Goal: Task Accomplishment & Management: Manage account settings

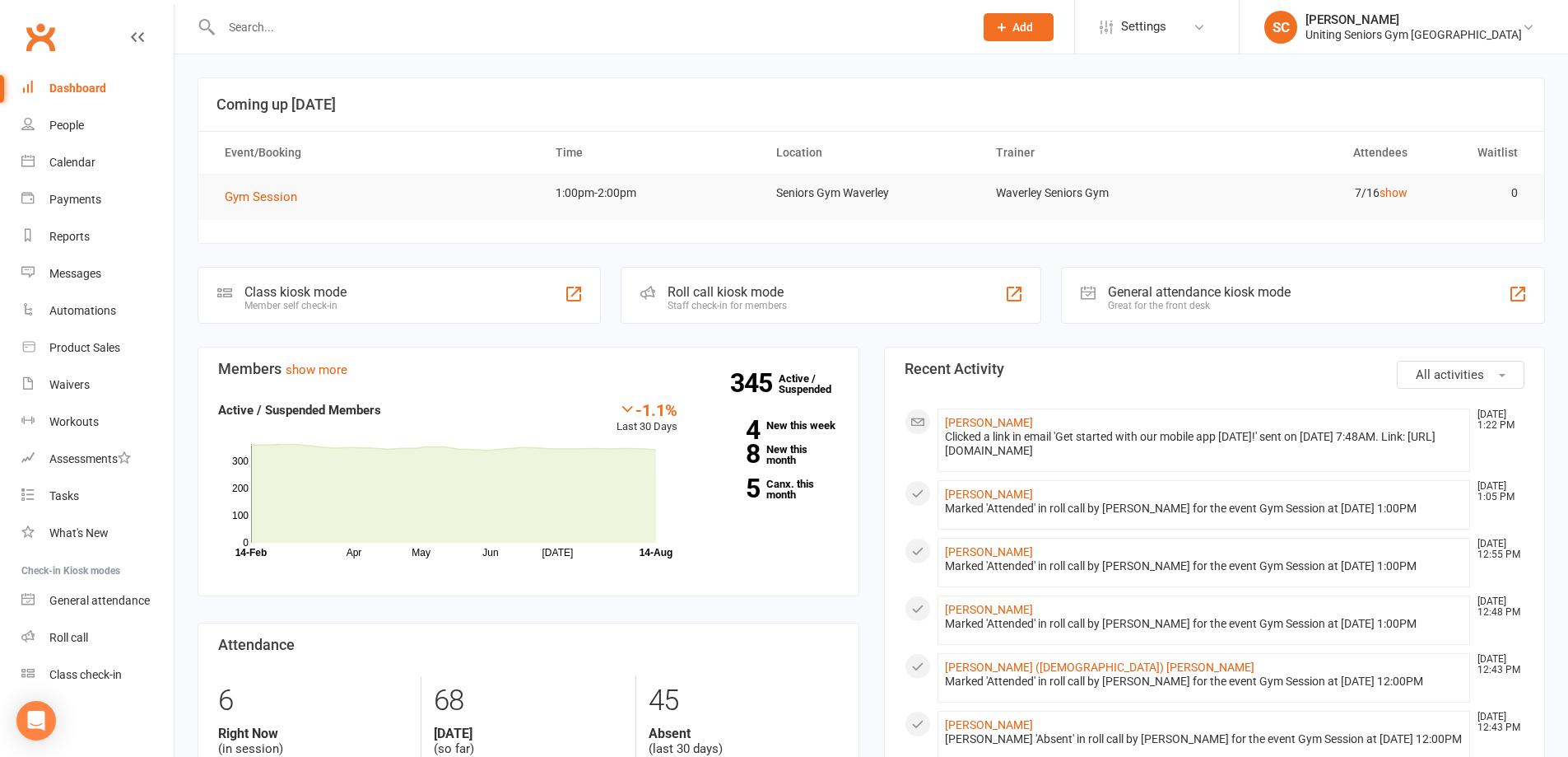
click at [295, 28] on input "text" at bounding box center [589, 27] width 745 height 23
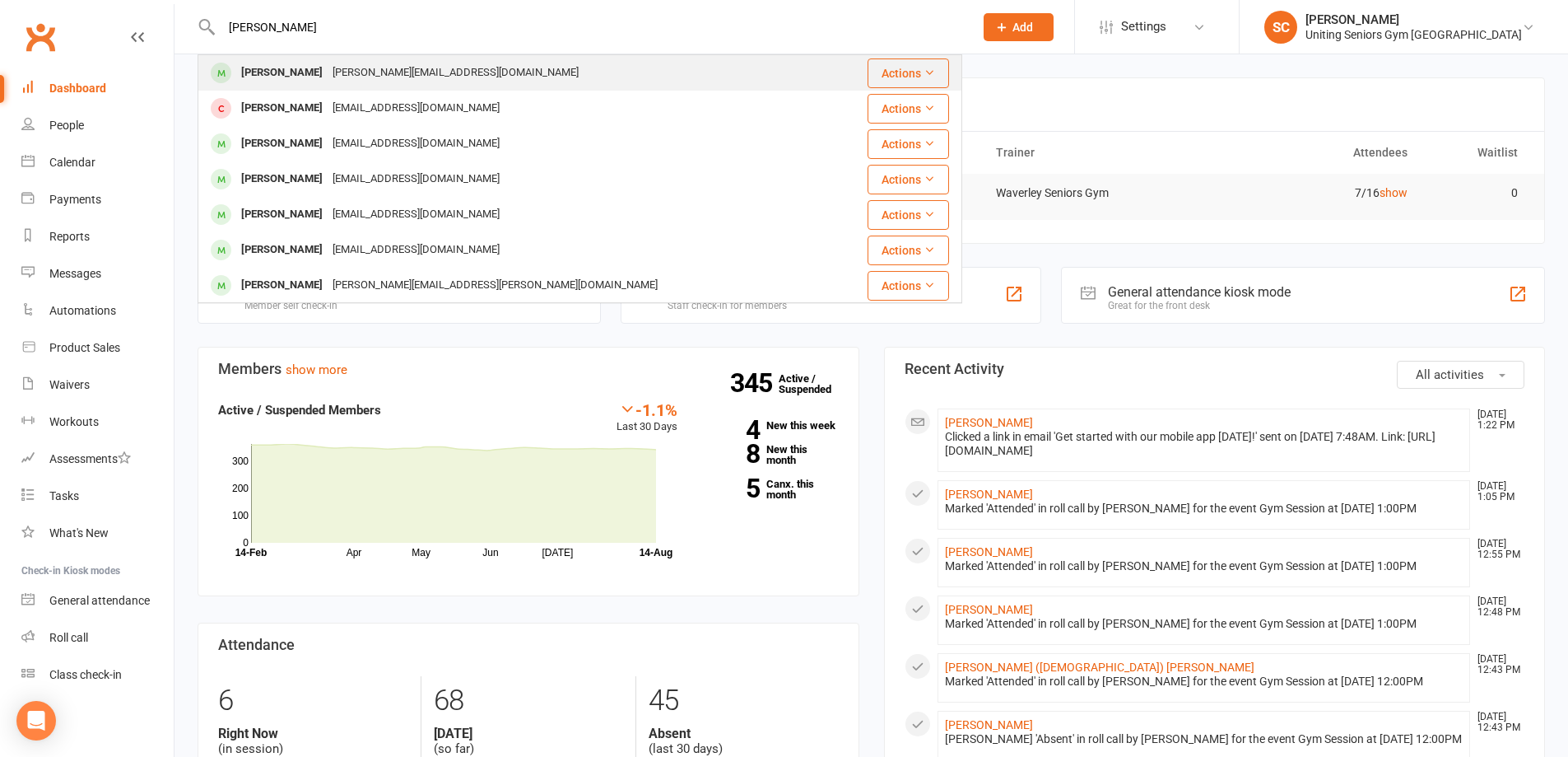
type input "malcom kin"
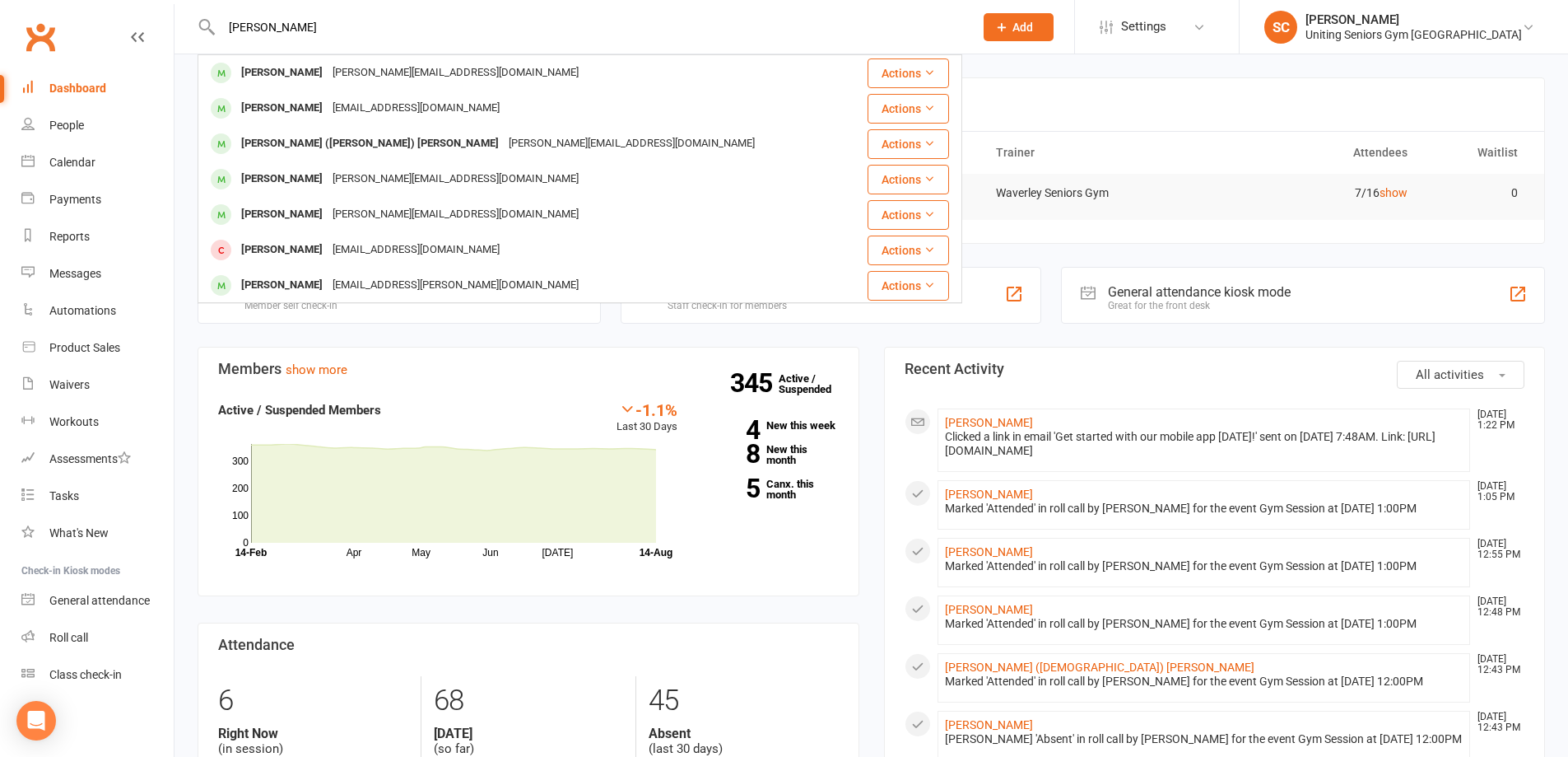
drag, startPoint x: 383, startPoint y: 66, endPoint x: 385, endPoint y: 77, distance: 11.2
click at [384, 69] on div "malcolm.king3@bigpond.com" at bounding box center [455, 73] width 256 height 24
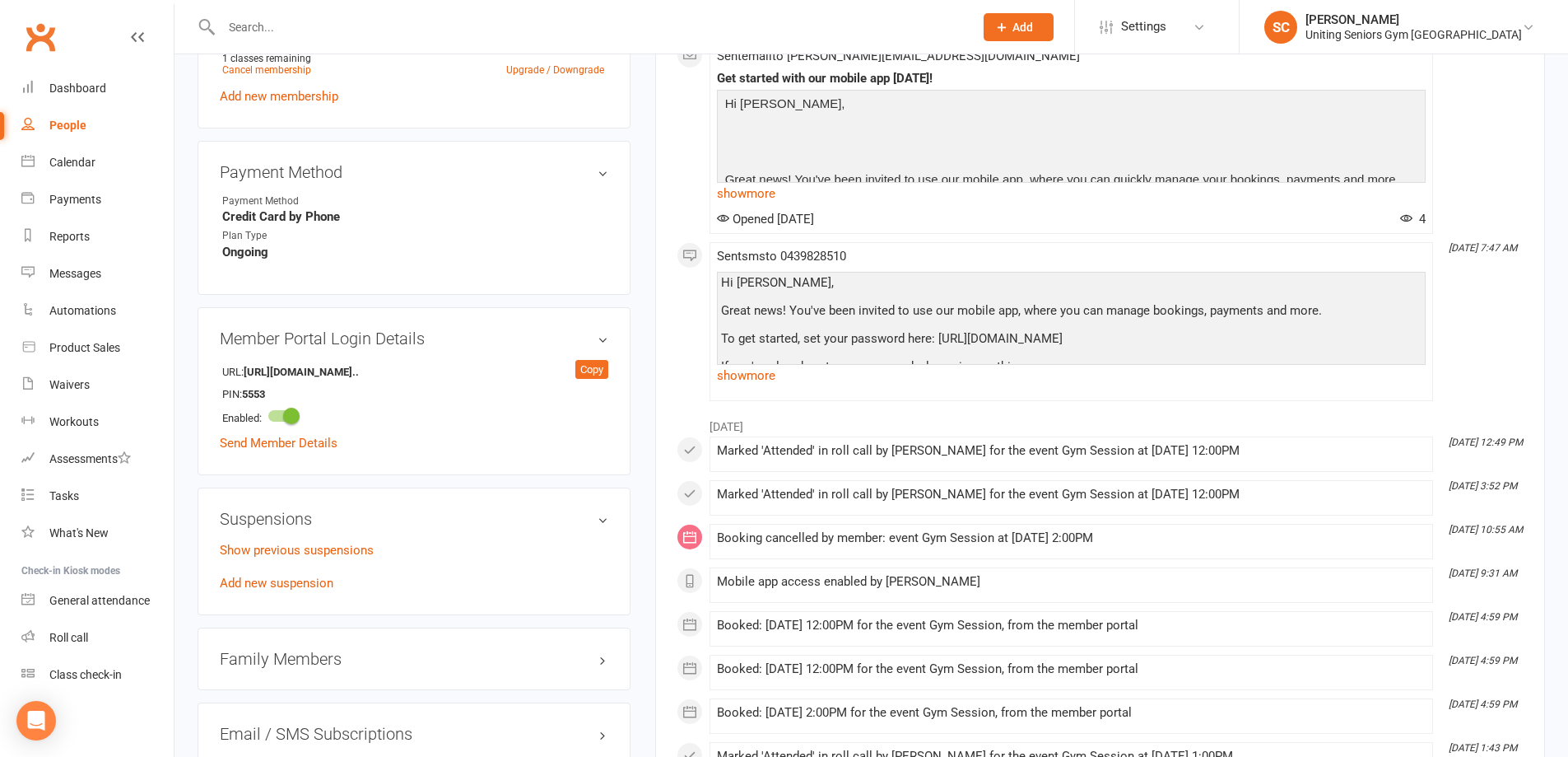
scroll to position [988, 0]
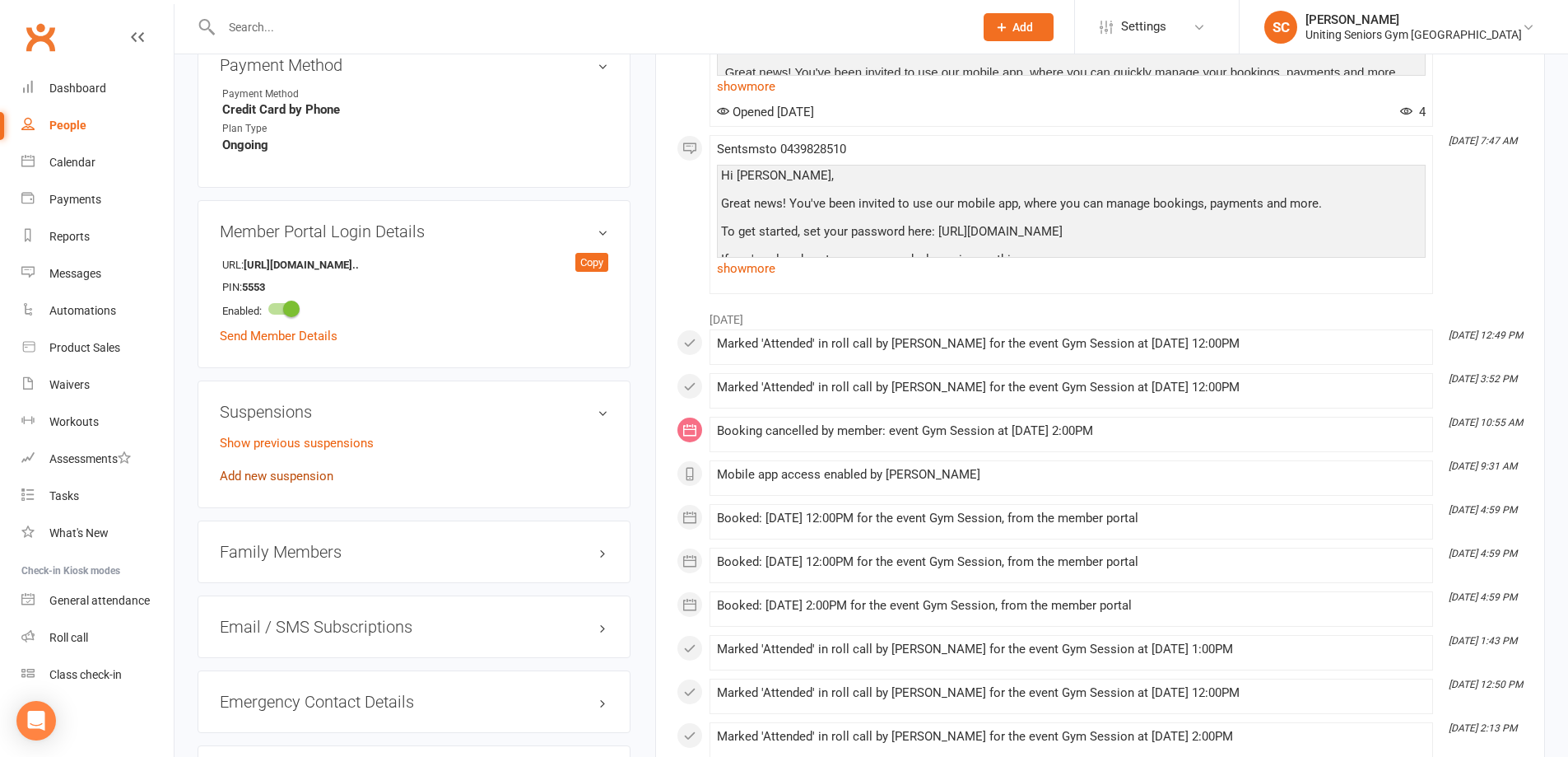
click at [285, 469] on link "Add new suspension" at bounding box center [276, 476] width 113 height 15
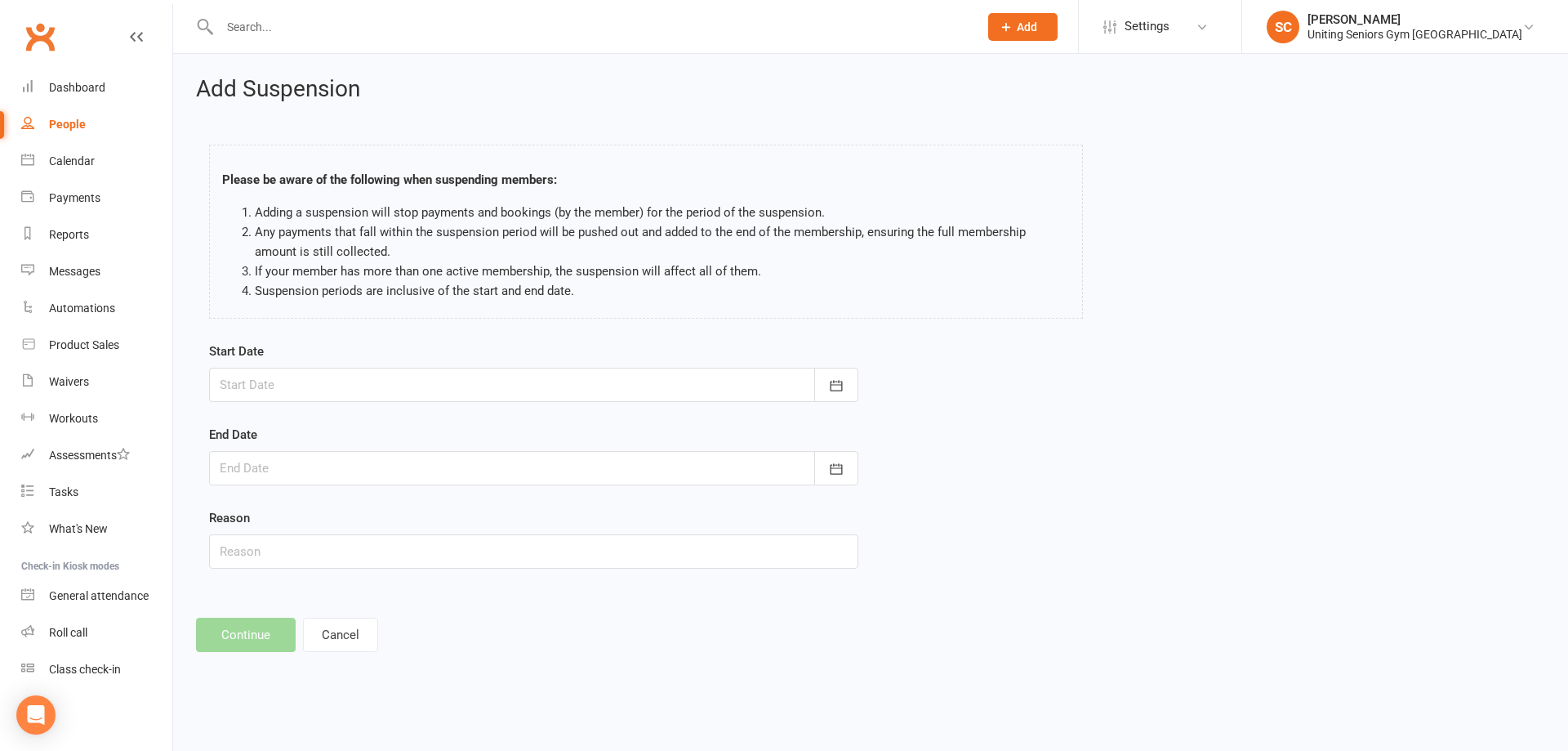
click at [332, 383] on div at bounding box center [534, 385] width 650 height 34
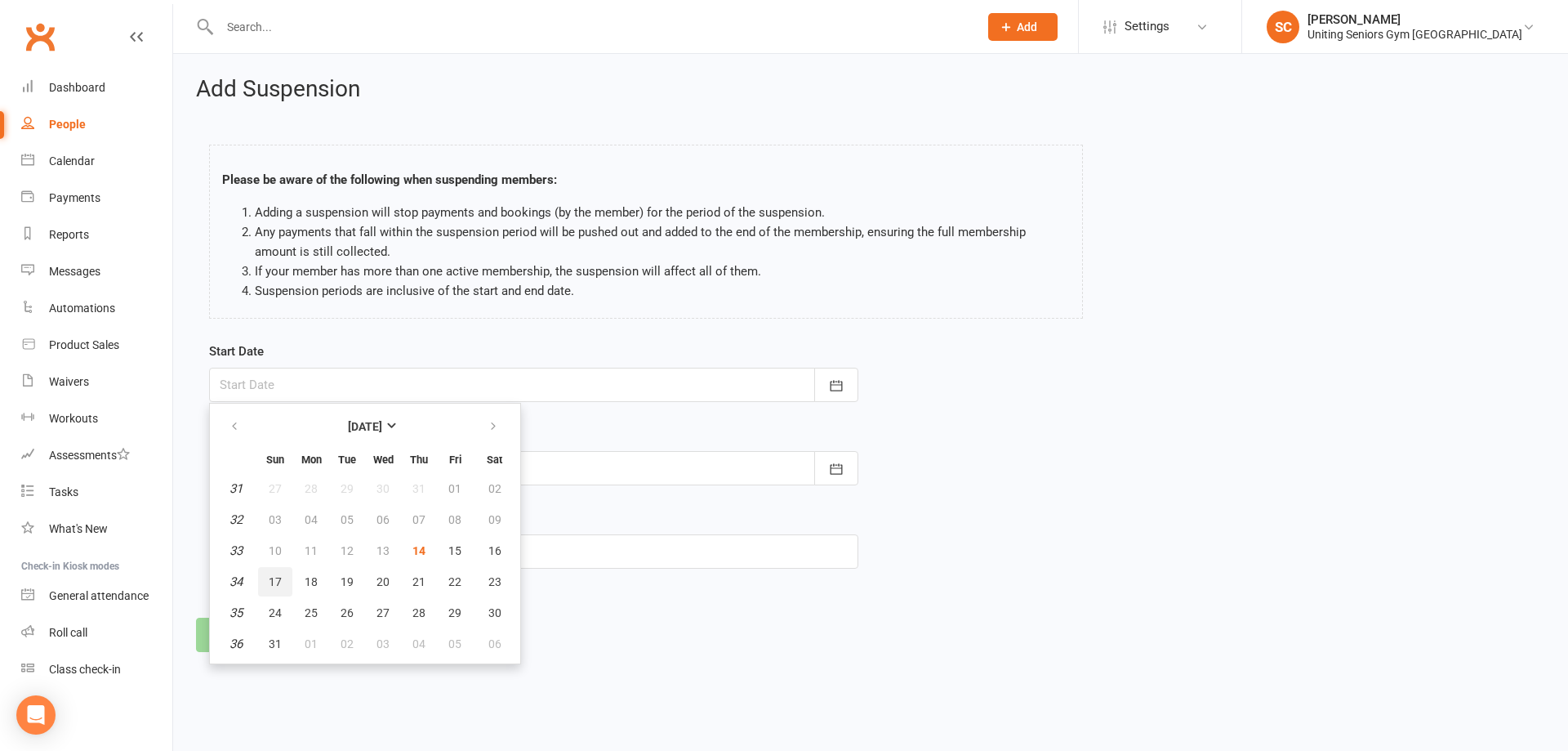
click at [268, 583] on button "17" at bounding box center [275, 582] width 34 height 29
type input "17 Aug 2025"
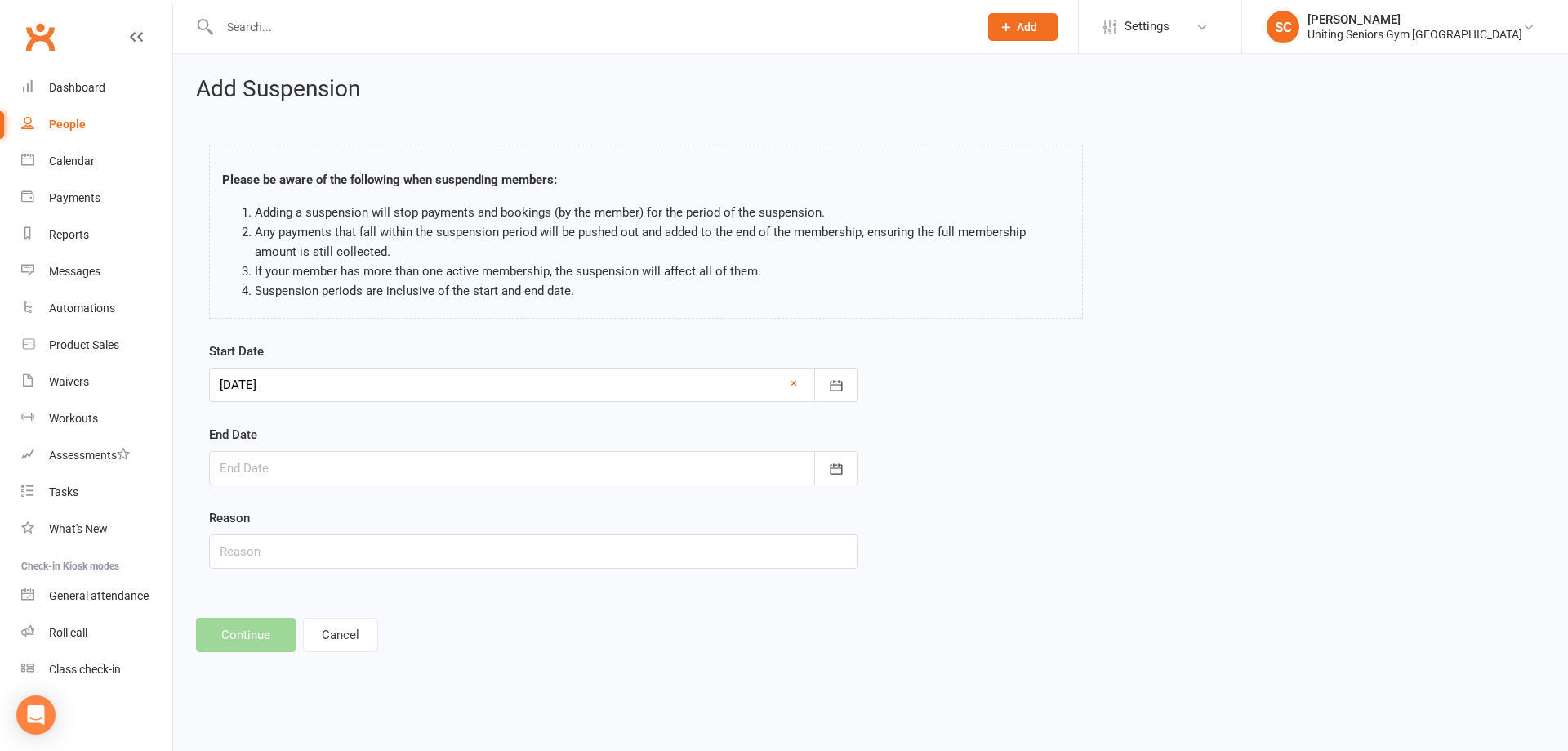
click at [408, 459] on div at bounding box center [534, 468] width 650 height 34
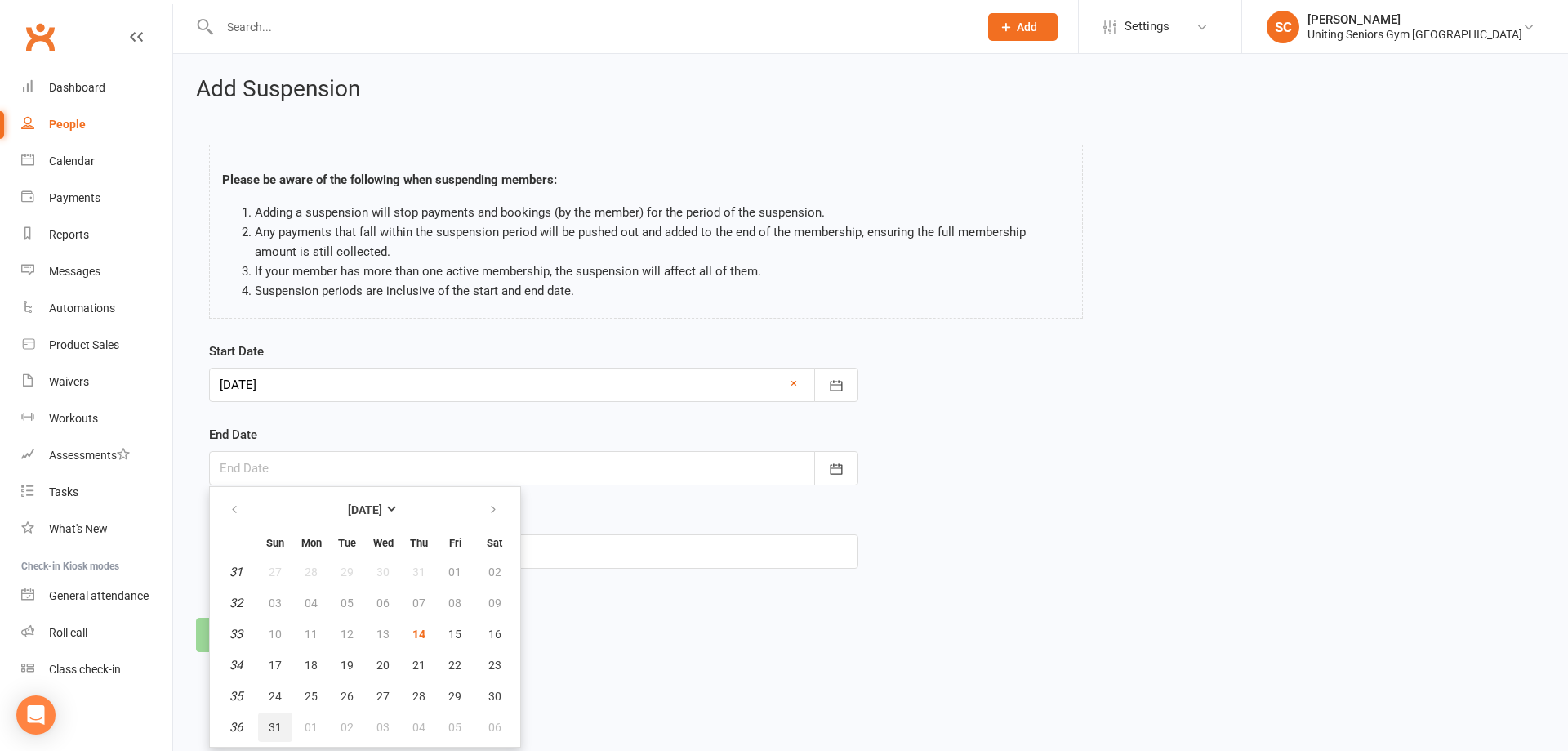
click at [280, 730] on span "31" at bounding box center [275, 726] width 13 height 13
type input "31 Aug 2025"
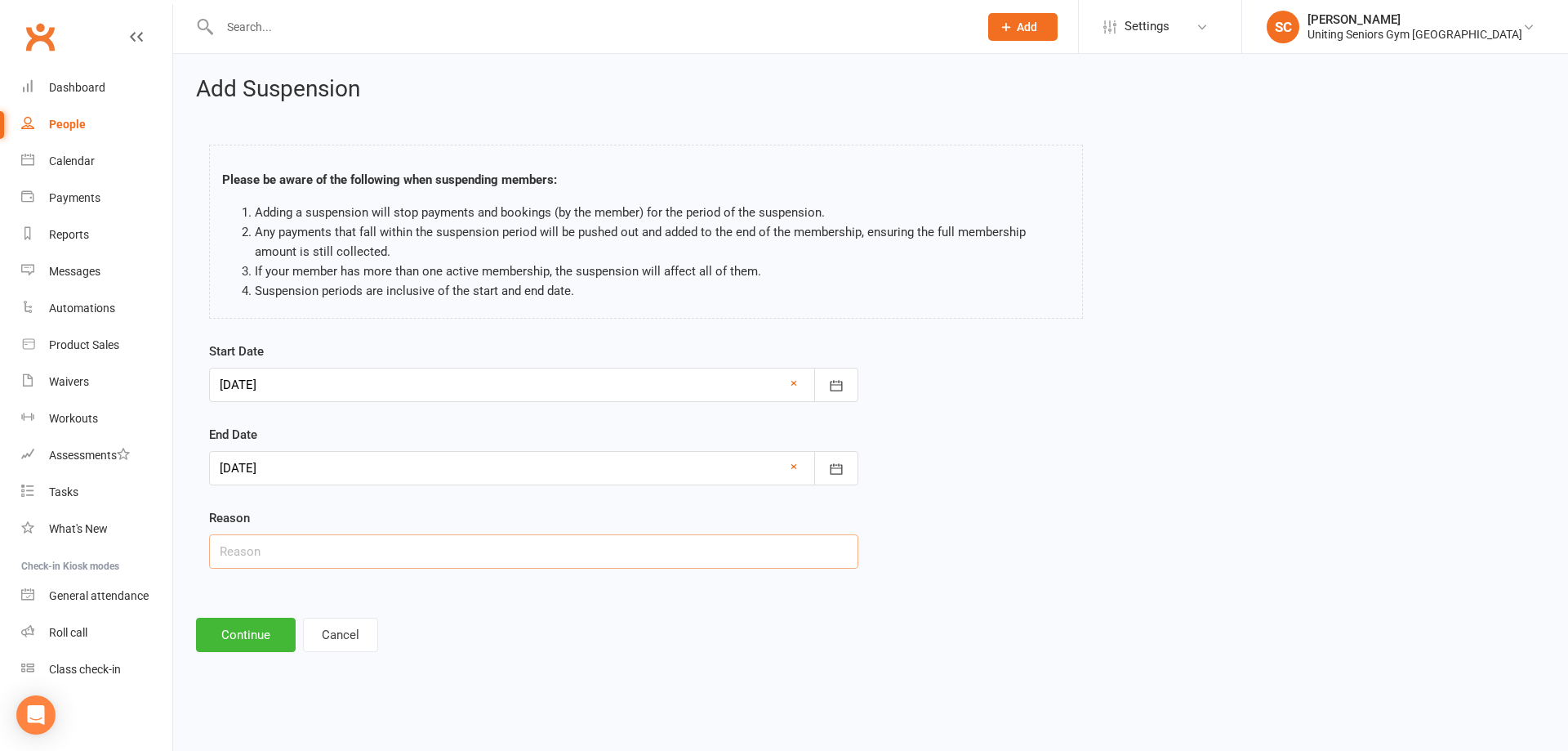
click at [378, 553] on input "text" at bounding box center [534, 552] width 650 height 34
type input "Holiday"
drag, startPoint x: 993, startPoint y: 574, endPoint x: 776, endPoint y: 603, distance: 218.9
click at [991, 574] on div "Start Date 17 Aug 2025 August 2025 Sun Mon Tue Wed Thu Fri Sat 31 27 28 29 30 3…" at bounding box center [870, 466] width 1348 height 250
click at [229, 633] on button "Continue" at bounding box center [246, 635] width 100 height 34
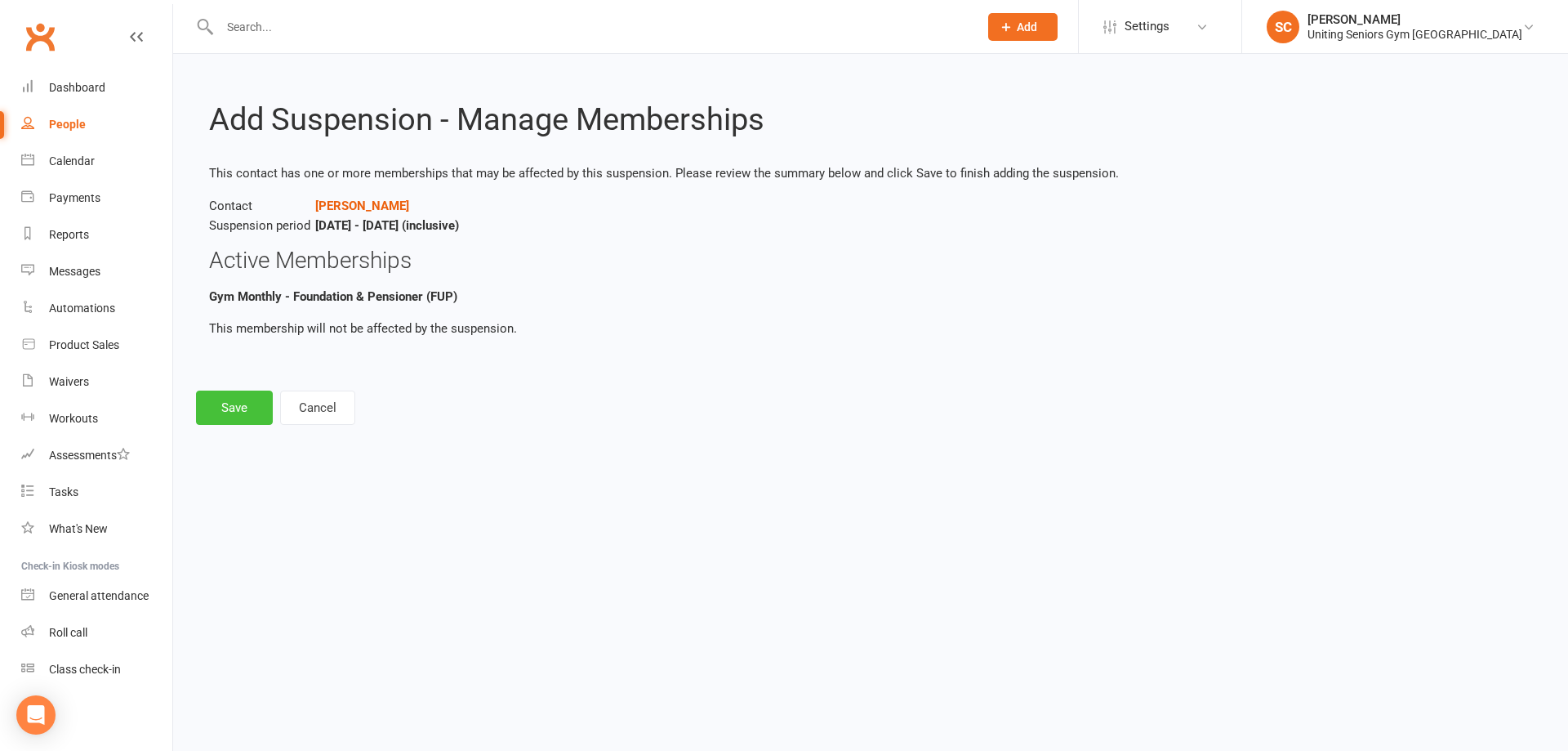
click at [252, 404] on button "Save" at bounding box center [234, 407] width 76 height 34
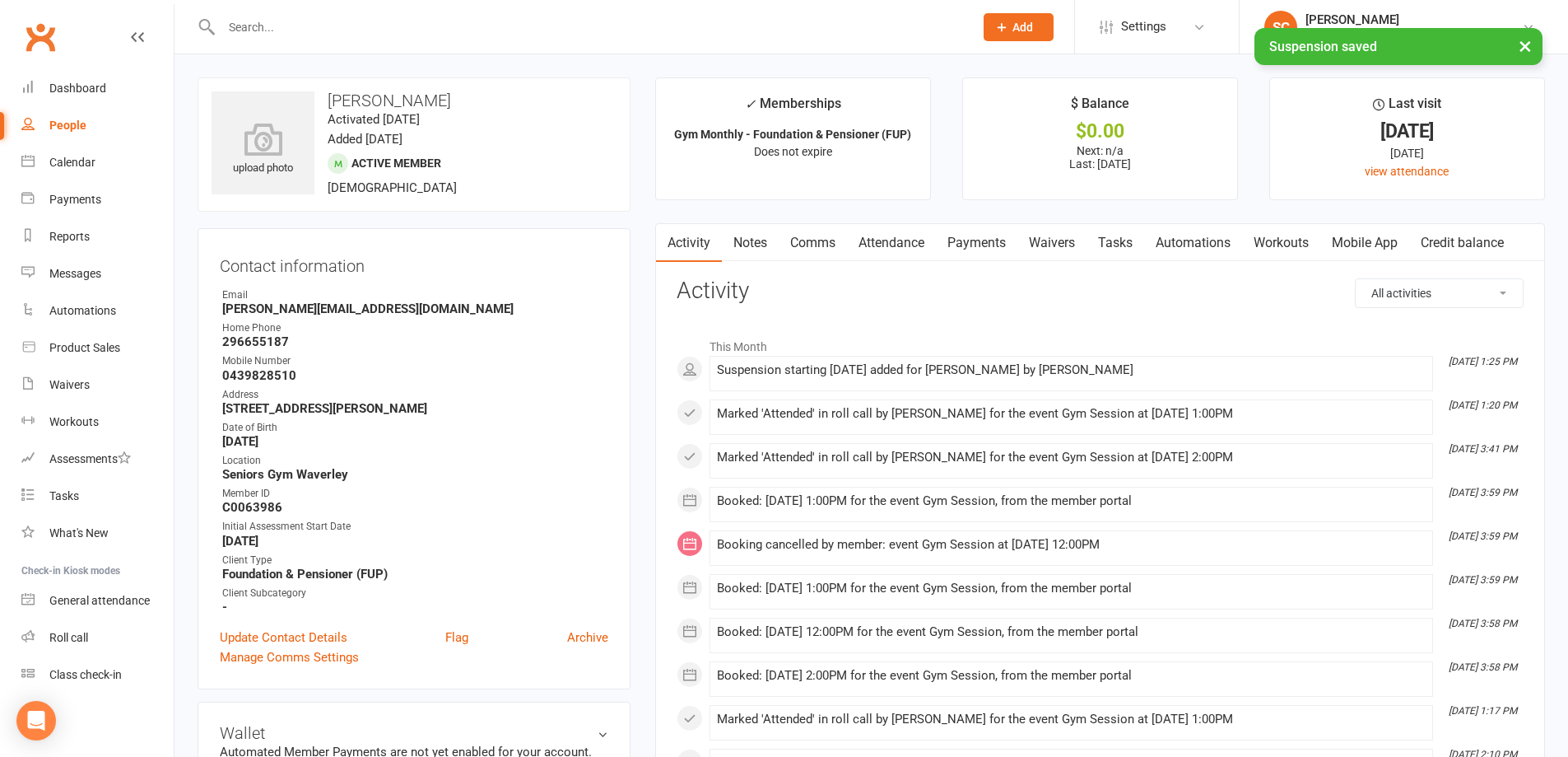
click at [813, 248] on link "Comms" at bounding box center [812, 243] width 68 height 38
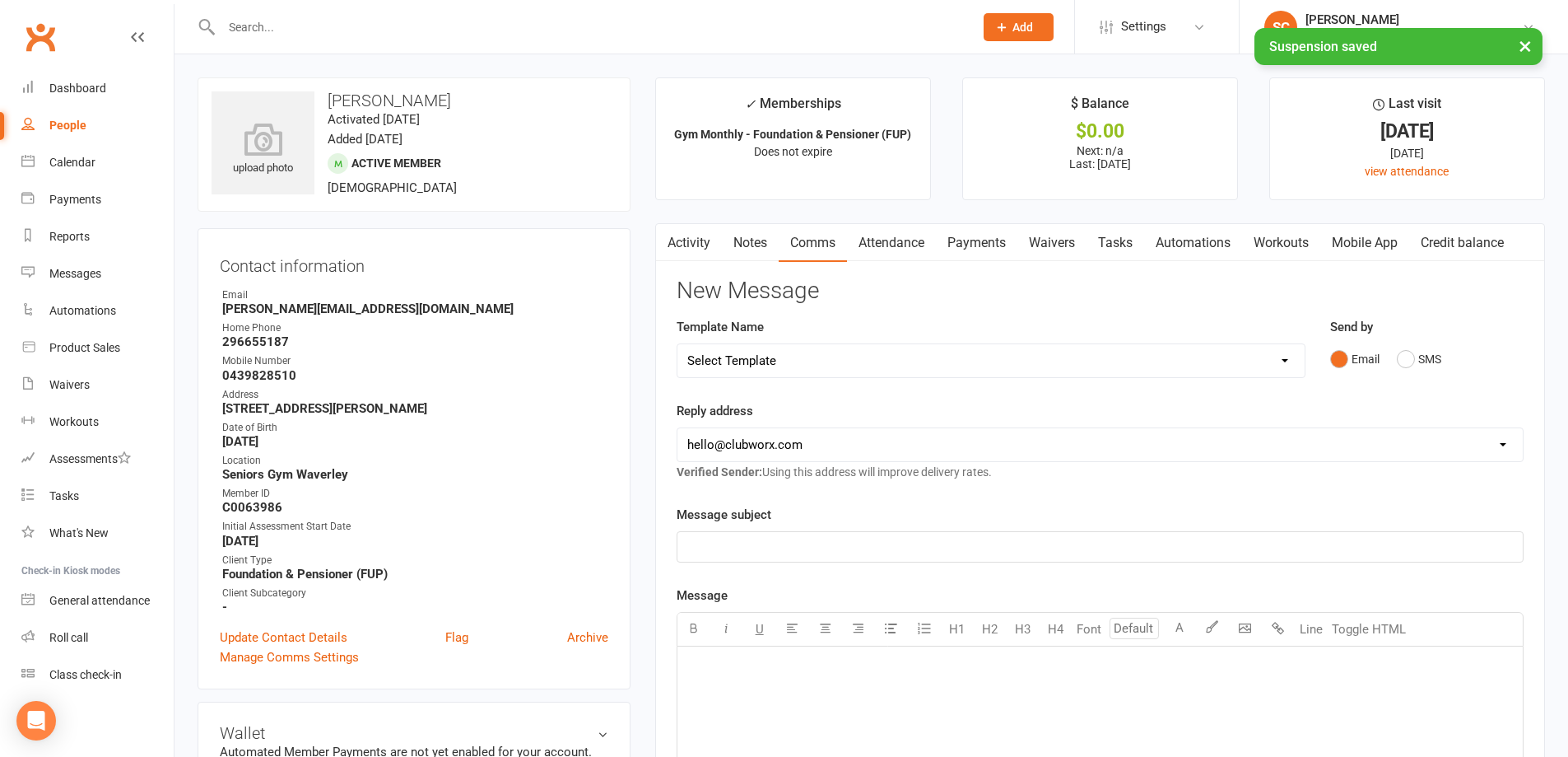
click at [819, 361] on select "Select Template [Email] Absent [Email] Non-attendance [Email] PE2 - Bookings [E…" at bounding box center [990, 360] width 627 height 33
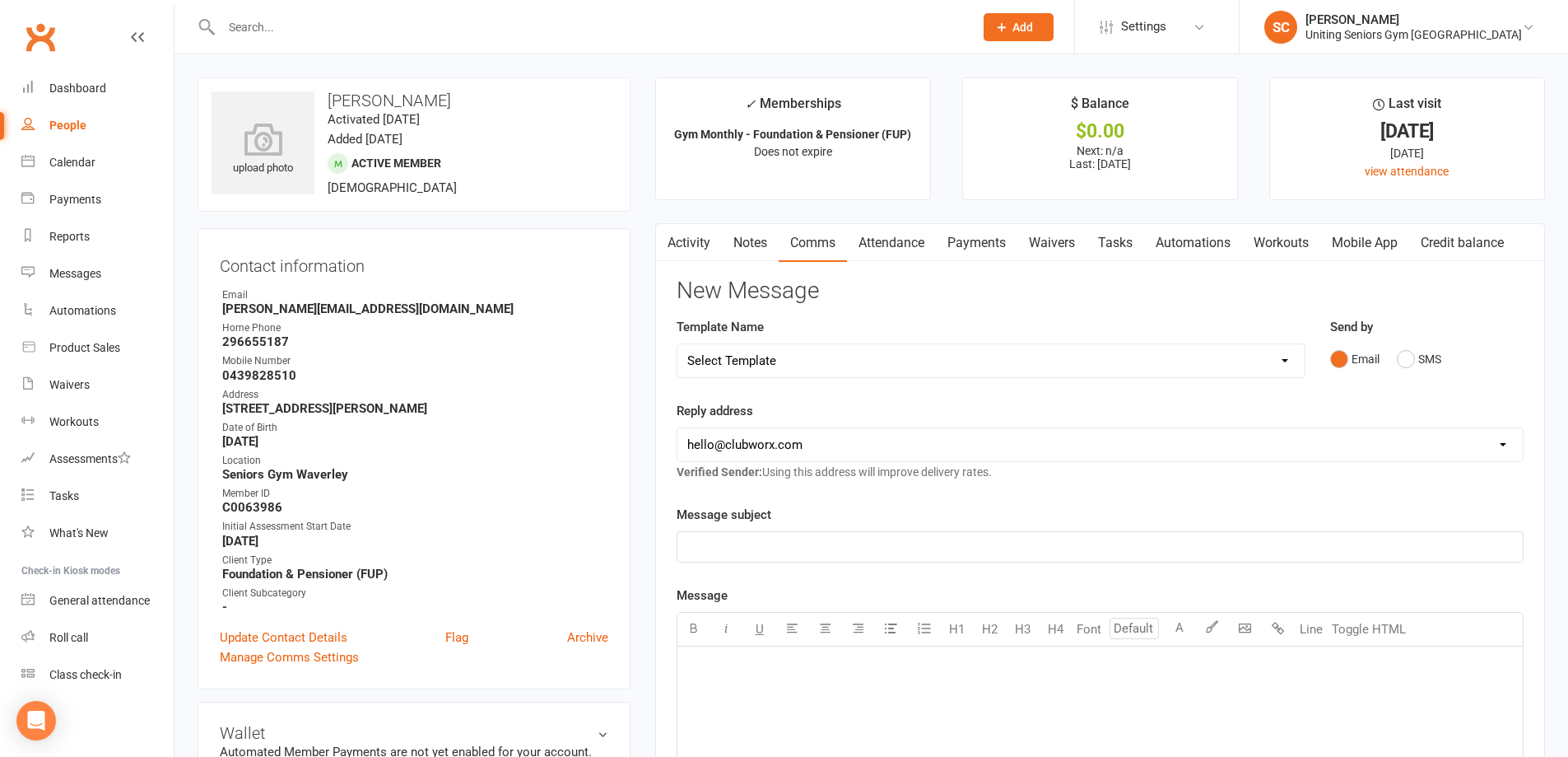
select select "14"
click at [677, 344] on select "Select Template [Email] Absent [Email] Non-attendance [Email] PE2 - Bookings [E…" at bounding box center [990, 360] width 627 height 33
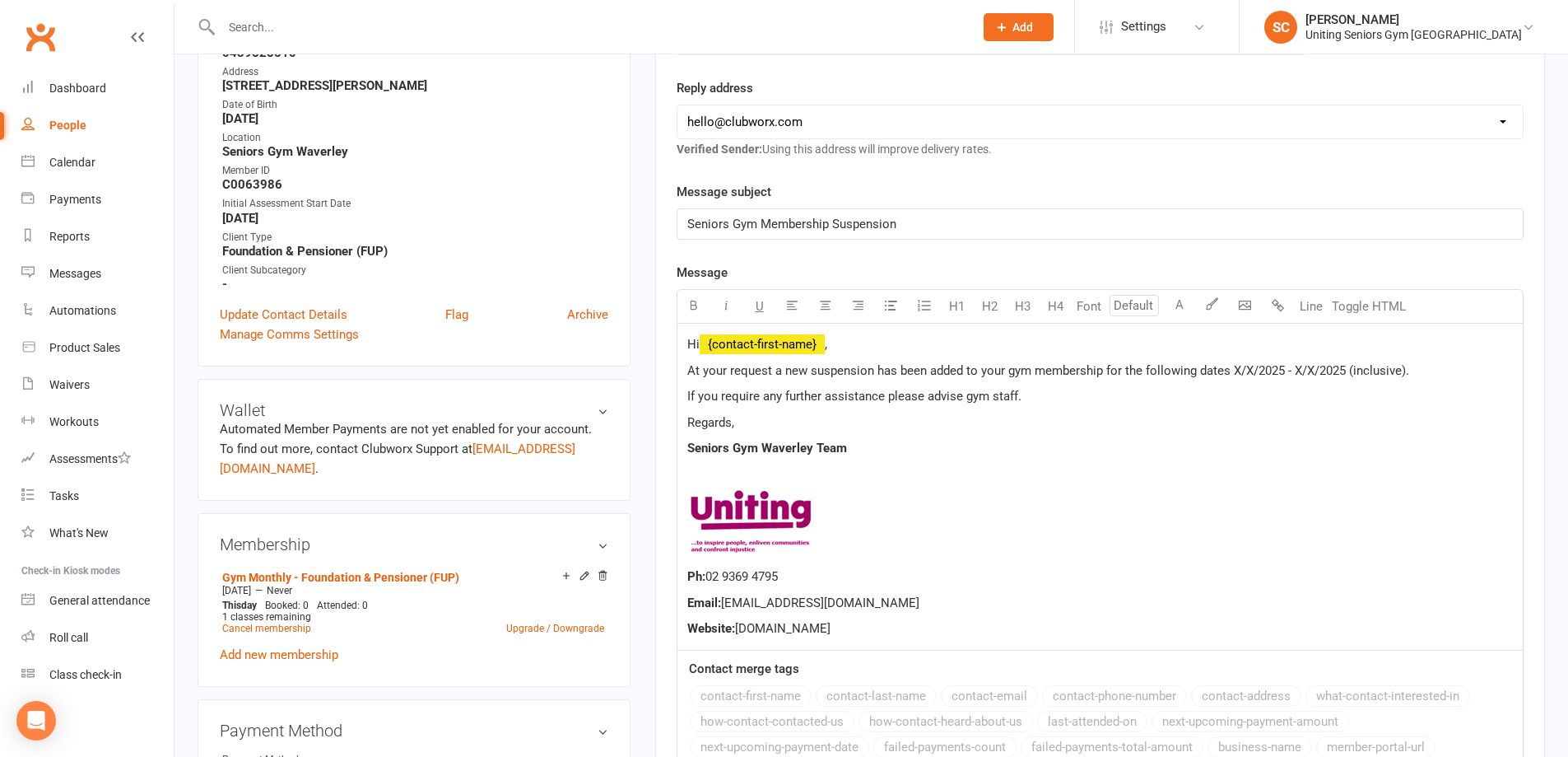
scroll to position [329, 0]
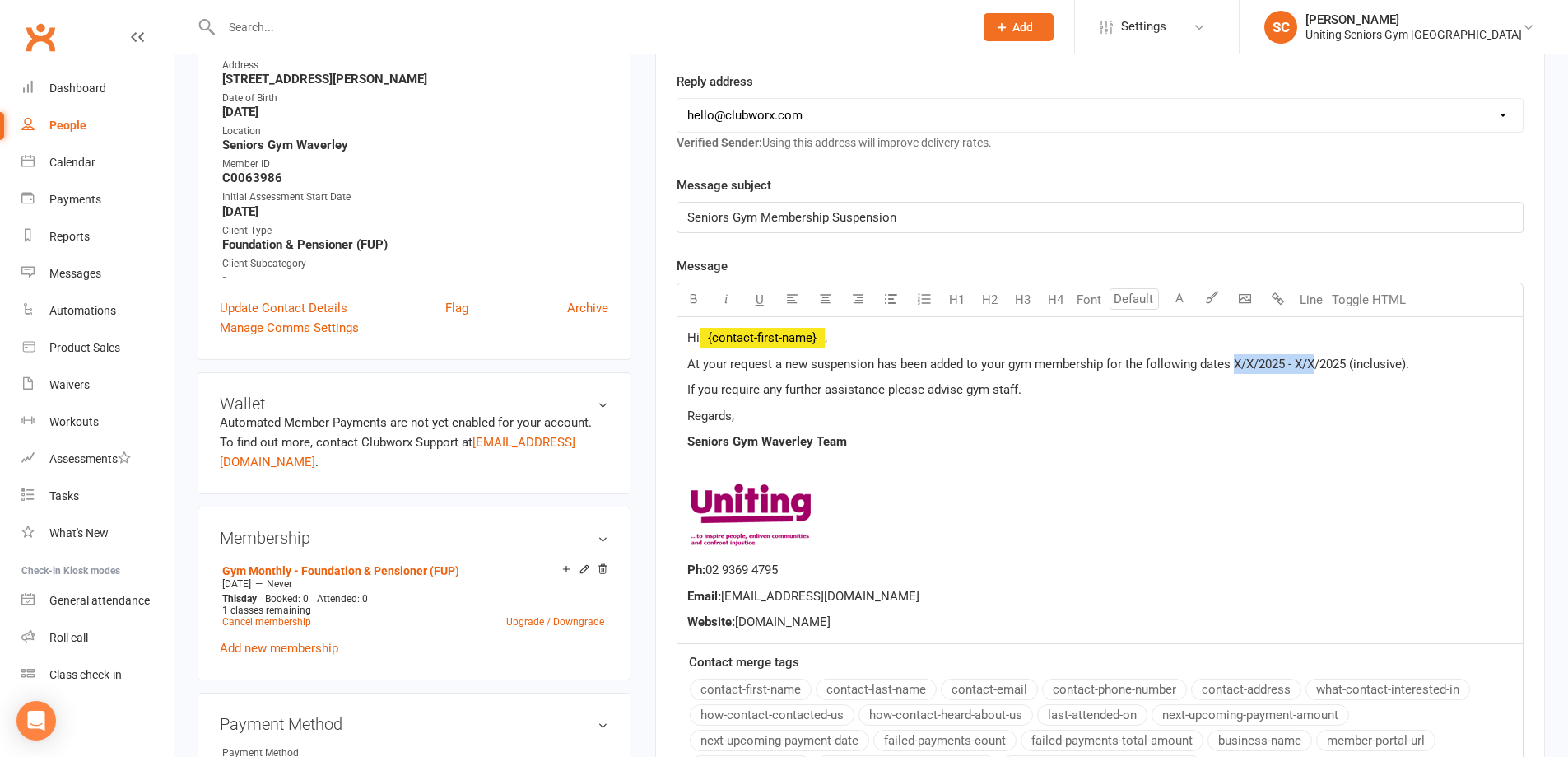
drag, startPoint x: 1314, startPoint y: 359, endPoint x: 1232, endPoint y: 357, distance: 82.0
click at [1232, 357] on span "At your request a new suspension has been added to your gym membership for the …" at bounding box center [1049, 364] width 722 height 15
click at [1281, 394] on p "If you require any further assistance please advise gym staff." at bounding box center [1100, 389] width 825 height 20
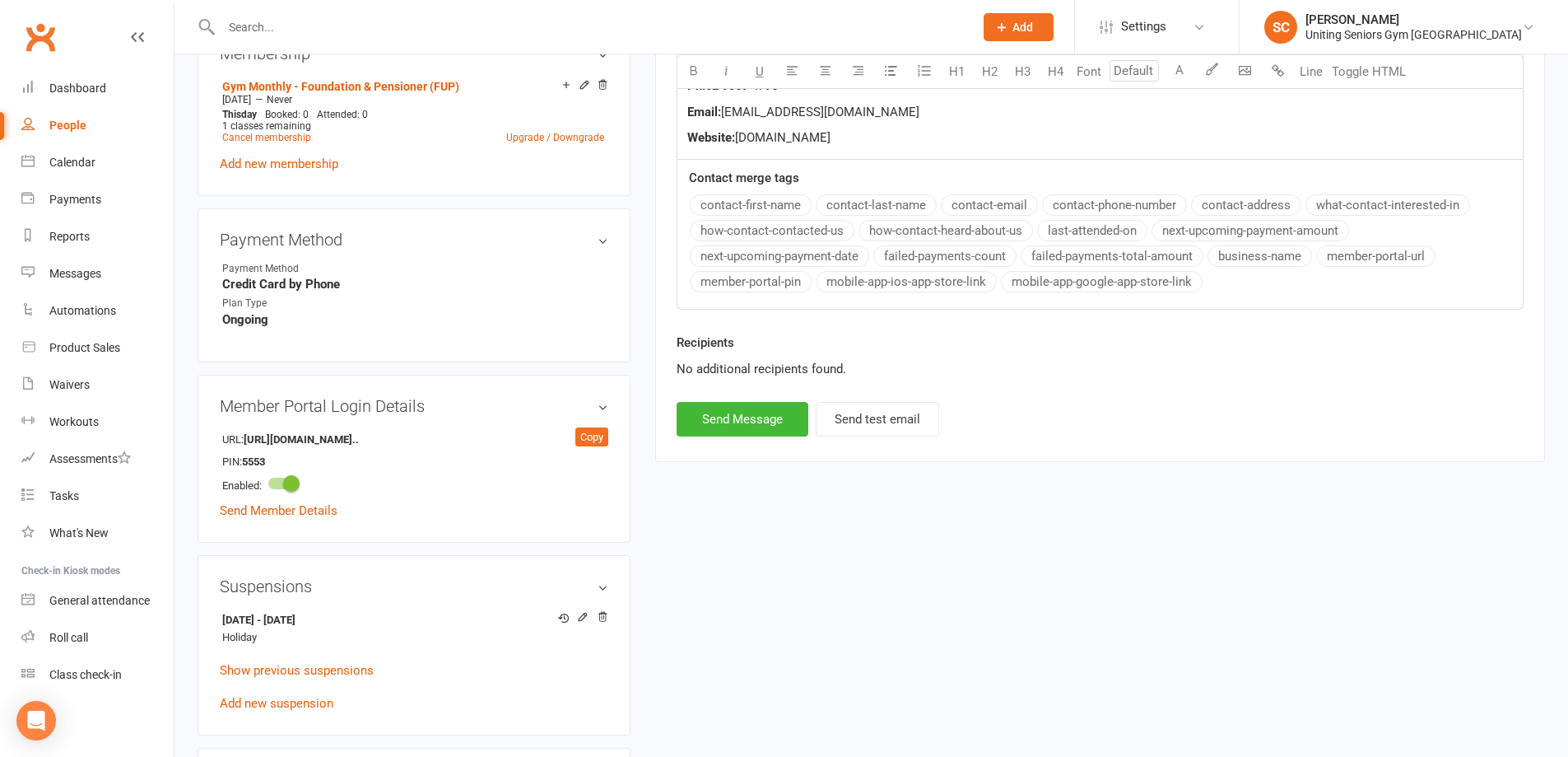
scroll to position [824, 0]
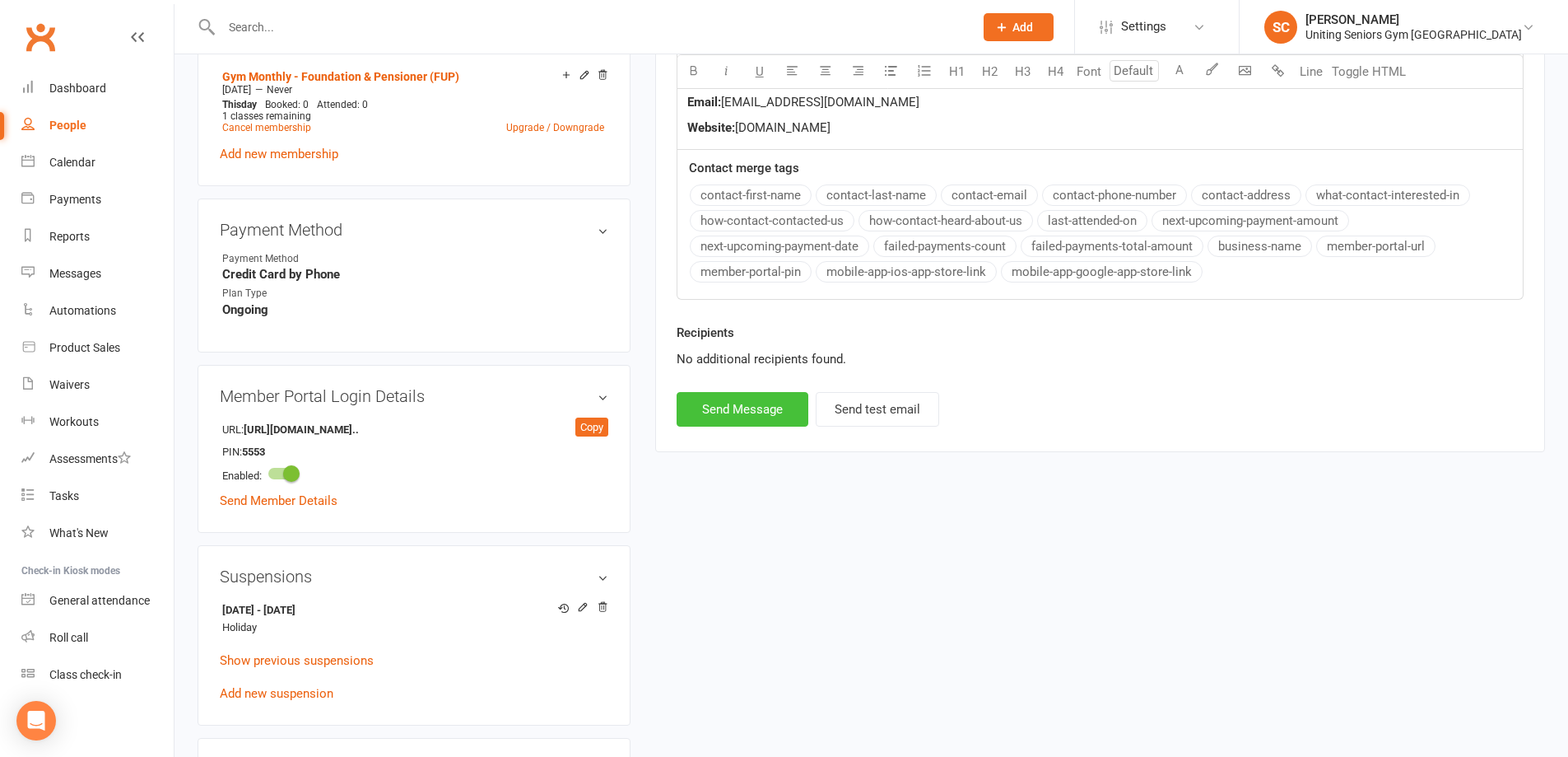
click at [770, 413] on button "Send Message" at bounding box center [742, 409] width 132 height 35
select select
